Goal: Transaction & Acquisition: Purchase product/service

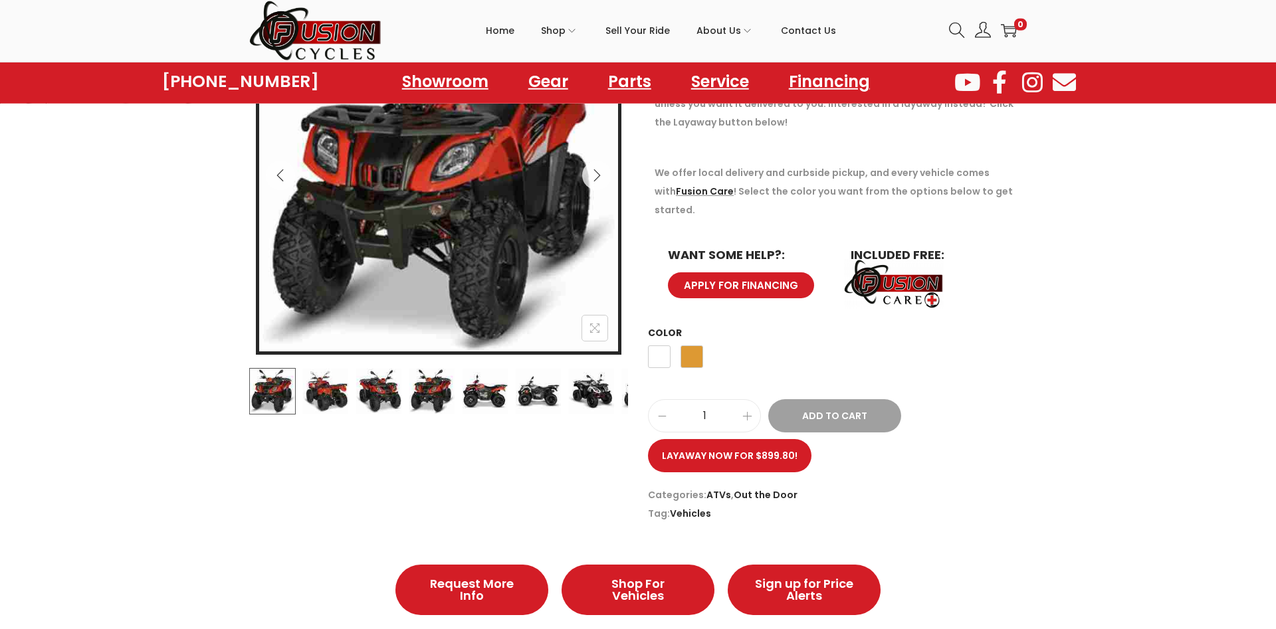
scroll to position [271, 0]
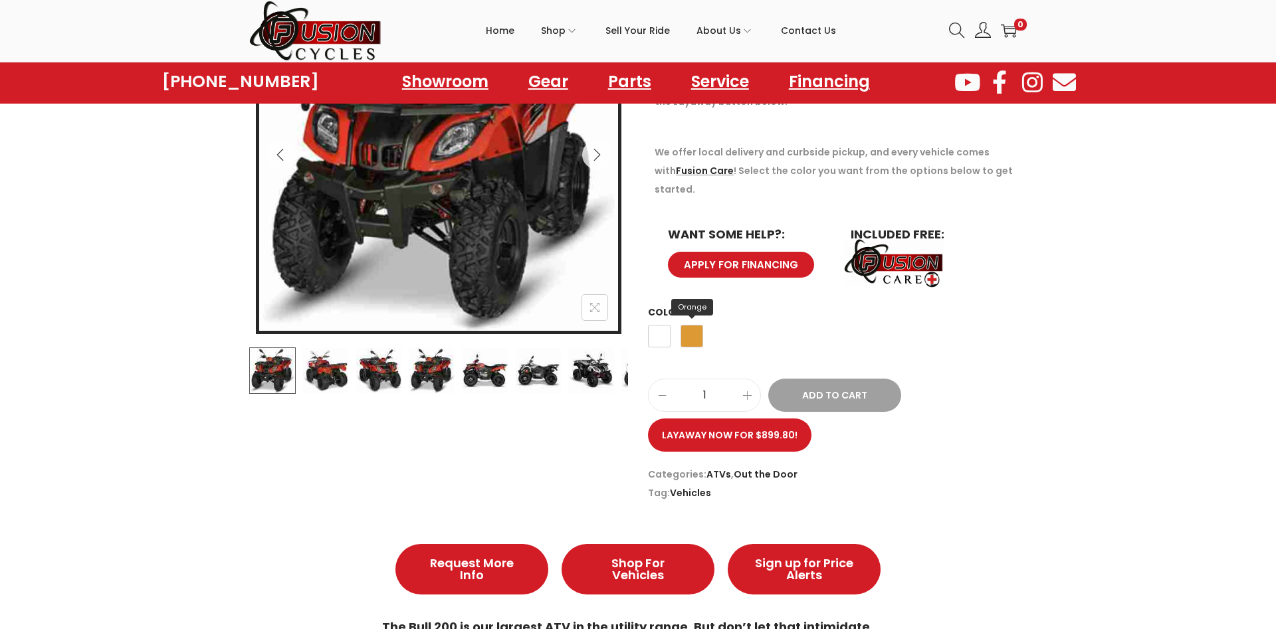
click at [695, 325] on span "Orange" at bounding box center [691, 336] width 23 height 23
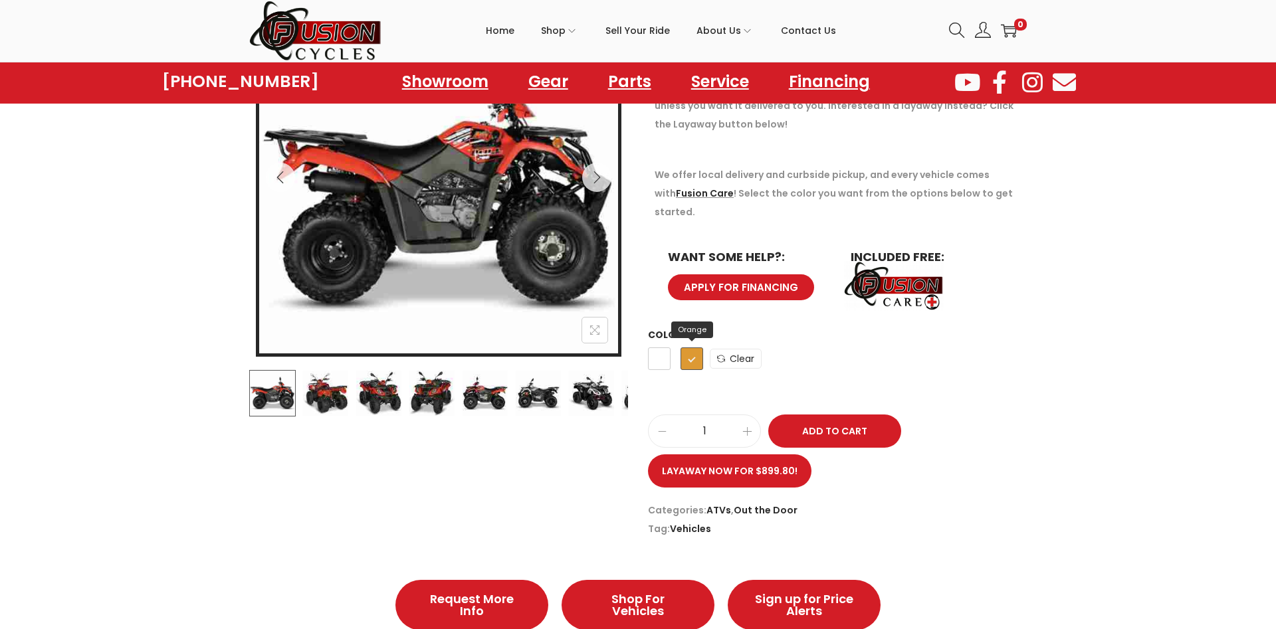
scroll to position [68, 0]
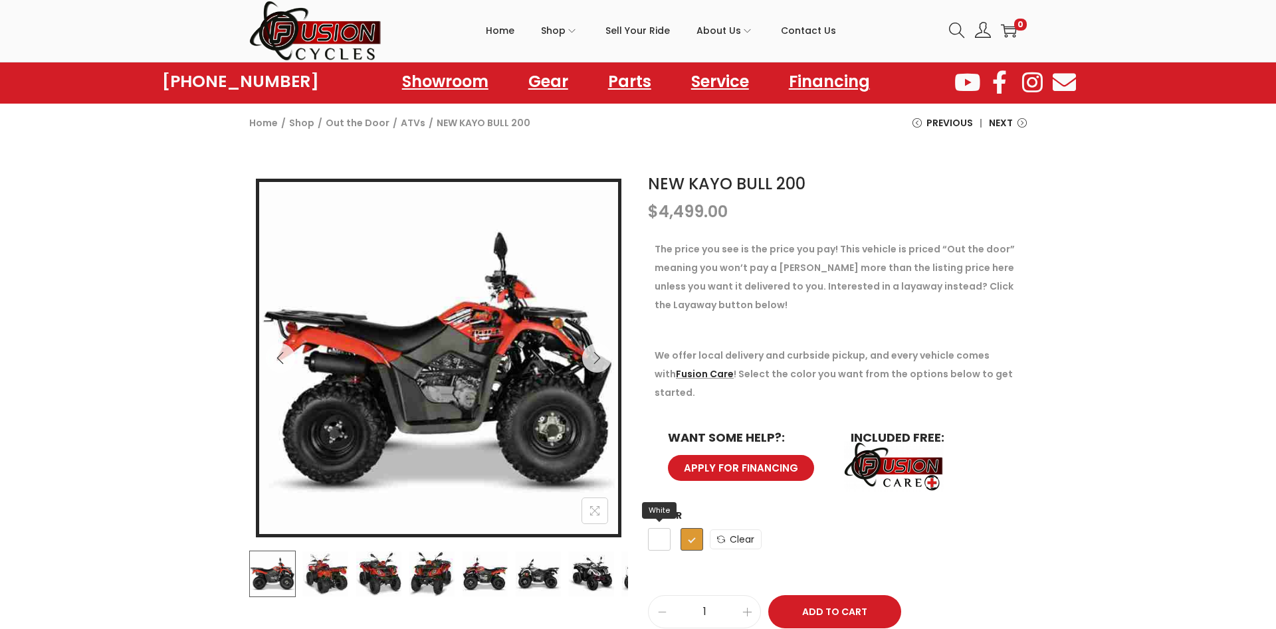
click at [656, 528] on span "White" at bounding box center [659, 539] width 23 height 23
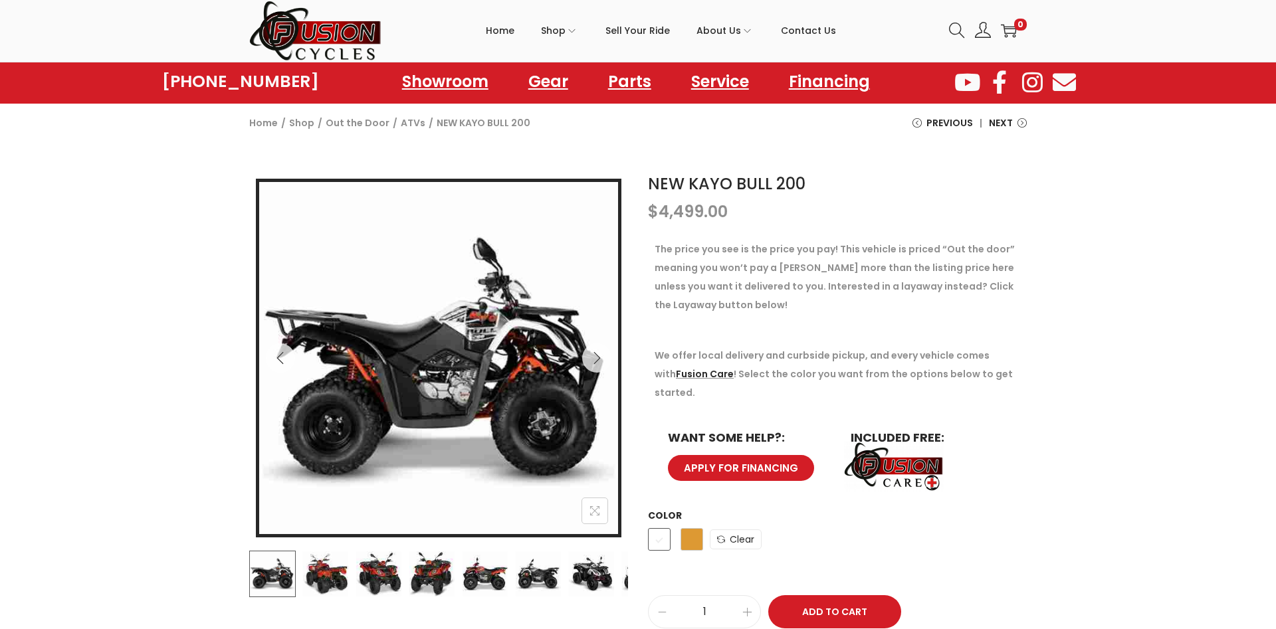
click at [719, 463] on span "APPLY FOR FINANCING" at bounding box center [741, 468] width 116 height 10
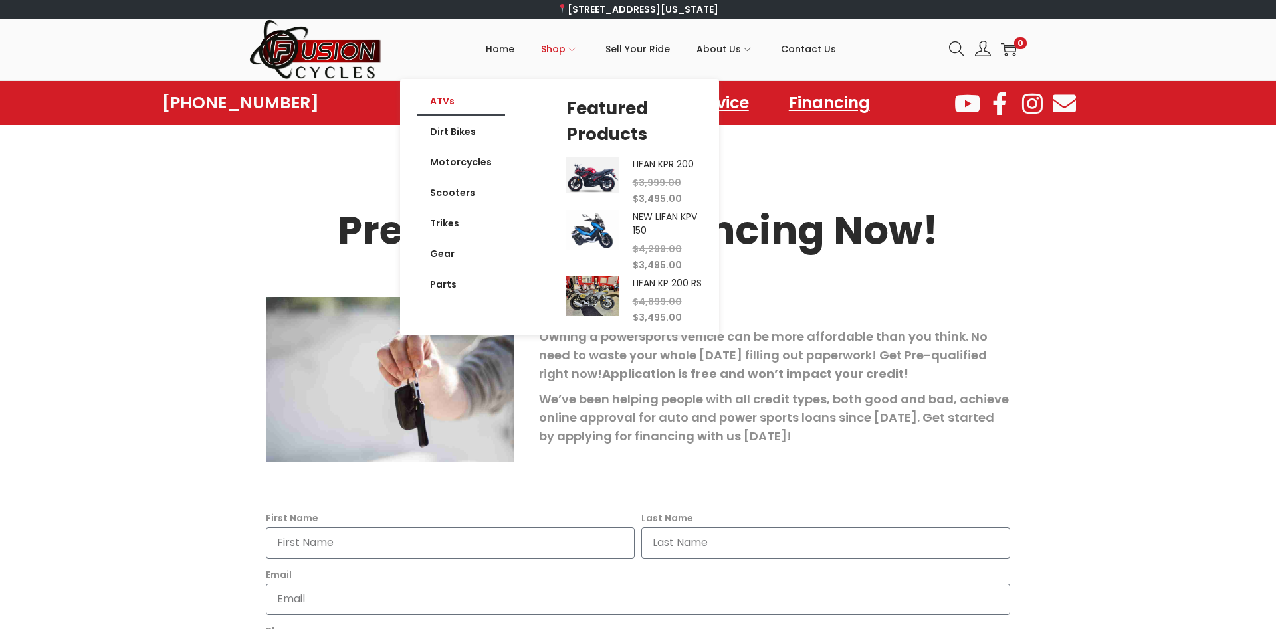
click at [448, 106] on link "ATVs" at bounding box center [461, 101] width 88 height 31
